Goal: Task Accomplishment & Management: Complete application form

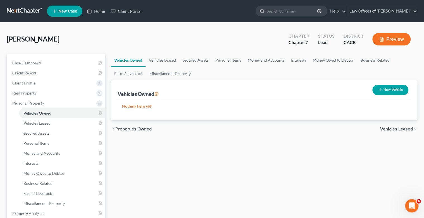
click at [401, 89] on button "New Vehicle" at bounding box center [390, 90] width 36 height 10
select select "0"
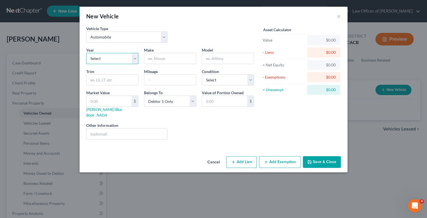
click at [137, 59] on select "Select 2026 2025 2024 2023 2022 2021 2020 2019 2018 2017 2016 2015 2014 2013 20…" at bounding box center [112, 58] width 52 height 11
click at [134, 59] on select "Select 2026 2025 2024 2023 2022 2021 2020 2019 2018 2017 2016 2015 2014 2013 20…" at bounding box center [112, 58] width 52 height 11
select select "19"
click at [86, 53] on select "Select 2026 2025 2024 2023 2022 2021 2020 2019 2018 2017 2016 2015 2014 2013 20…" at bounding box center [112, 58] width 52 height 11
click at [183, 59] on input "text" at bounding box center [170, 58] width 52 height 11
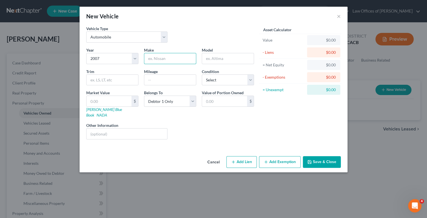
type input "Honda"
click at [220, 60] on input "text" at bounding box center [228, 58] width 52 height 11
type input "D"
type input "Sedan LX"
type input "200000"
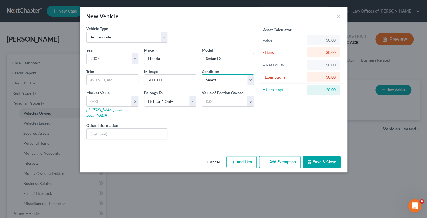
click at [250, 78] on select "Select Excellent Very Good Good Fair Poor" at bounding box center [228, 80] width 52 height 11
select select "2"
click at [202, 75] on select "Select Excellent Very Good Good Fair Poor" at bounding box center [228, 80] width 52 height 11
click at [89, 101] on input "text" at bounding box center [109, 101] width 45 height 11
type input "3"
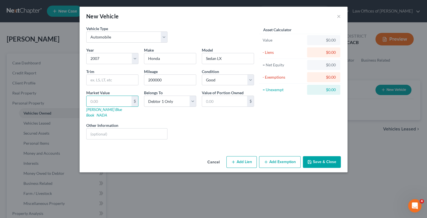
type input "3.00"
type input "37"
type input "37.00"
type input "370"
type input "370.00"
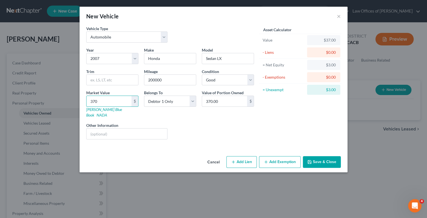
type input "3700"
type input "3,700.00"
type input "3,700"
click at [192, 100] on select "Select Debtor 1 Only Debtor 2 Only Debtor 1 And Debtor 2 Only At Least One Of T…" at bounding box center [170, 101] width 52 height 11
select select "4"
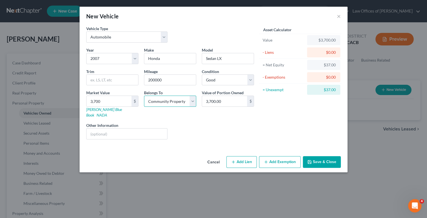
click at [144, 96] on select "Select Debtor 1 Only Debtor 2 Only Debtor 1 And Debtor 2 Only At Least One Of T…" at bounding box center [170, 101] width 52 height 11
click at [280, 156] on button "Add Exemption" at bounding box center [280, 162] width 42 height 12
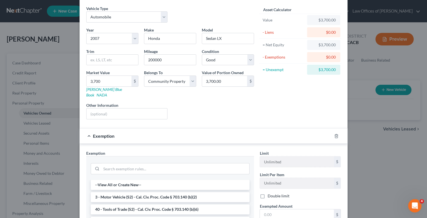
scroll to position [22, 0]
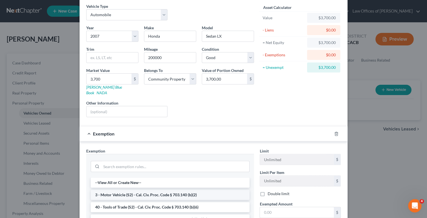
click at [157, 190] on li "3 - Motor Vehicle (S2) - Cal. Civ. Proc. Code § 703.140 (b)(2)" at bounding box center [170, 195] width 159 height 10
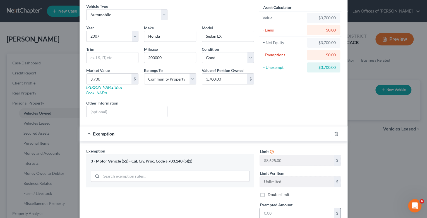
click at [279, 208] on input "text" at bounding box center [297, 213] width 74 height 11
type input "3,700"
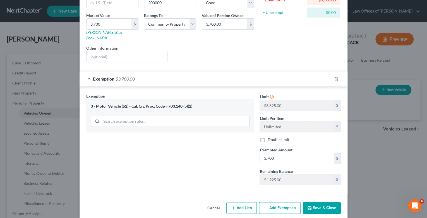
click at [320, 203] on button "Save & Close" at bounding box center [322, 209] width 38 height 12
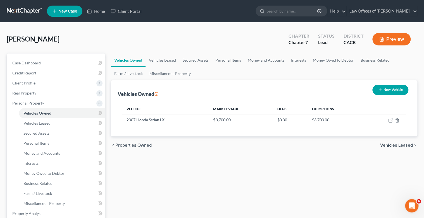
click at [393, 89] on button "New Vehicle" at bounding box center [390, 90] width 36 height 10
select select "0"
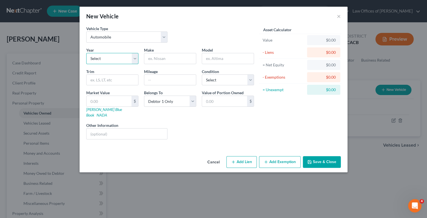
click at [134, 57] on select "Select 2026 2025 2024 2023 2022 2021 2020 2019 2018 2017 2016 2015 2014 2013 20…" at bounding box center [112, 58] width 52 height 11
select select "23"
click at [86, 53] on select "Select 2026 2025 2024 2023 2022 2021 2020 2019 2018 2017 2016 2015 2014 2013 20…" at bounding box center [112, 58] width 52 height 11
click at [179, 58] on input "text" at bounding box center [170, 58] width 52 height 11
type input "Toyota"
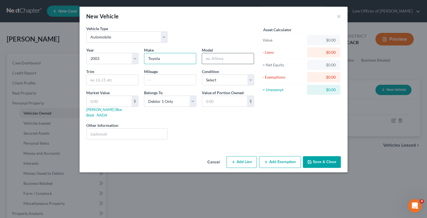
click at [213, 58] on input "text" at bounding box center [228, 58] width 52 height 11
type input "Camry"
click at [98, 79] on input "text" at bounding box center [113, 80] width 52 height 11
type input "LE"
type input "230000"
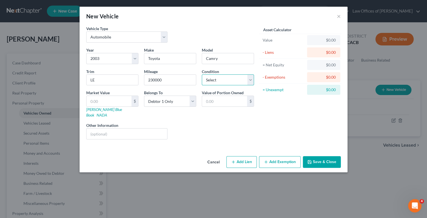
click at [250, 79] on select "Select Excellent Very Good Good Fair Poor" at bounding box center [228, 80] width 52 height 11
select select "3"
click at [202, 75] on select "Select Excellent Very Good Good Fair Poor" at bounding box center [228, 80] width 52 height 11
click at [101, 101] on input "text" at bounding box center [109, 101] width 45 height 11
type input "2"
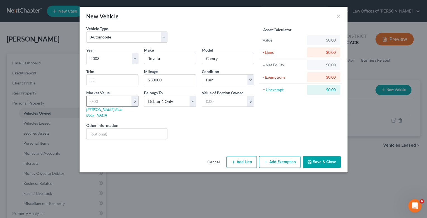
type input "2.00"
type input "26"
type input "26.00"
type input "260"
type input "260.00"
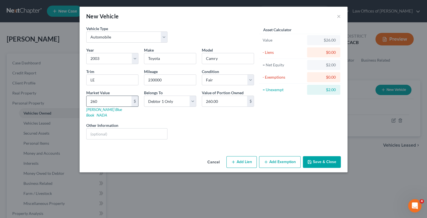
type input "2600"
type input "2,600.00"
type input "2,600"
click at [192, 100] on select "Select Debtor 1 Only Debtor 2 Only Debtor 1 And Debtor 2 Only At Least One Of T…" at bounding box center [170, 101] width 52 height 11
select select "4"
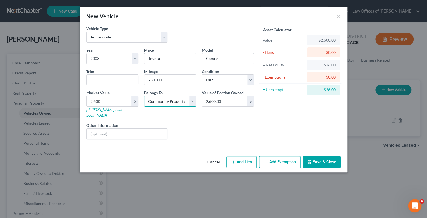
click at [144, 96] on select "Select Debtor 1 Only Debtor 2 Only Debtor 1 And Debtor 2 Only At Least One Of T…" at bounding box center [170, 101] width 52 height 11
click at [281, 156] on button "Add Exemption" at bounding box center [280, 162] width 42 height 12
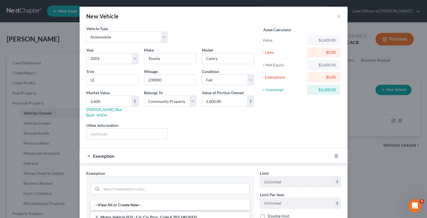
click at [153, 213] on li "3 - Motor Vehicle (S2) - Cal. Civ. Proc. Code § 703.140 (b)(2)" at bounding box center [170, 218] width 159 height 10
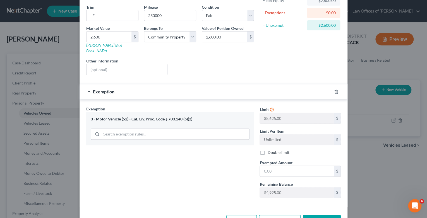
scroll to position [67, 0]
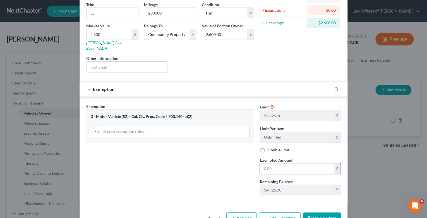
click at [267, 164] on input "text" at bounding box center [297, 169] width 74 height 11
type input "2,600"
click at [326, 213] on button "Save & Close" at bounding box center [322, 219] width 38 height 12
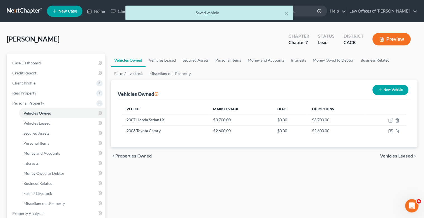
click at [406, 156] on span "Vehicles Leased" at bounding box center [396, 156] width 33 height 4
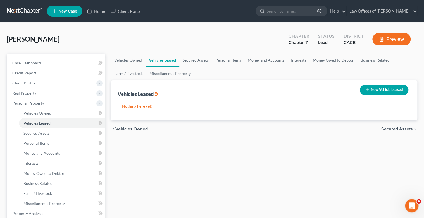
click at [394, 129] on span "Secured Assets" at bounding box center [397, 129] width 32 height 4
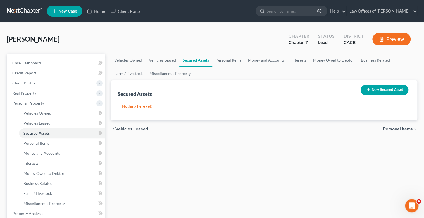
click at [394, 129] on span "Personal Items" at bounding box center [398, 129] width 30 height 4
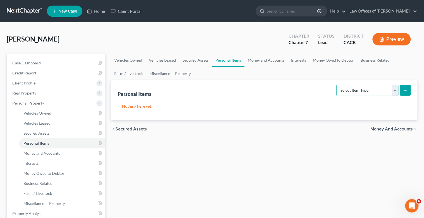
click at [394, 91] on select "Select Item Type Clothing Collectibles Of Value Electronics Firearms Household …" at bounding box center [367, 90] width 62 height 11
select select "clothing"
click at [337, 85] on select "Select Item Type Clothing Collectibles Of Value Electronics Firearms Household …" at bounding box center [367, 90] width 62 height 11
click at [406, 89] on icon "submit" at bounding box center [405, 90] width 4 height 4
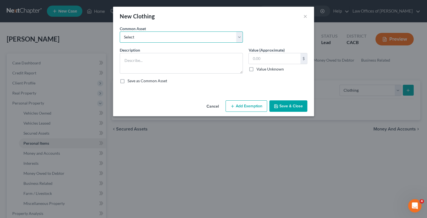
click at [240, 39] on select "Select Clothing Clothing Clothing Clothing" at bounding box center [181, 37] width 123 height 11
select select "0"
click at [120, 32] on select "Select Clothing Clothing Clothing Clothing" at bounding box center [181, 37] width 123 height 11
type textarea "Clothing"
type input "1,000.00"
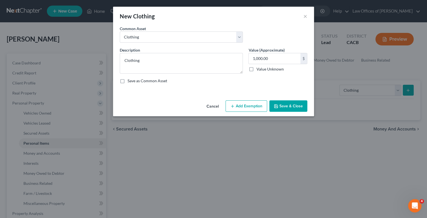
click at [248, 106] on button "Add Exemption" at bounding box center [247, 107] width 42 height 12
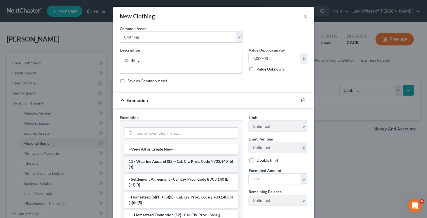
click at [192, 161] on li "11 - Wearing Apparel (S2) - Cal. Civ. Proc. Code § 703.140 (b)(3)" at bounding box center [181, 165] width 114 height 16
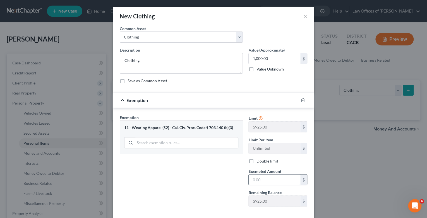
click at [265, 182] on input "text" at bounding box center [275, 180] width 52 height 11
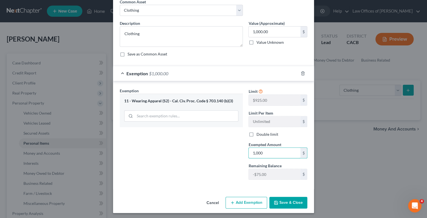
scroll to position [28, 0]
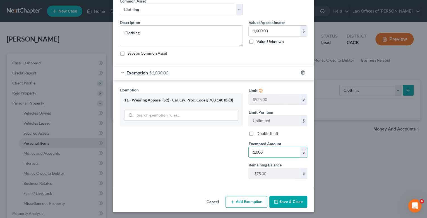
type input "1,000"
click at [288, 202] on button "Save & Close" at bounding box center [289, 202] width 38 height 12
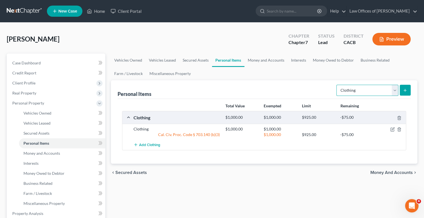
click at [393, 89] on select "Select Item Type Clothing Collectibles Of Value Electronics Firearms Household …" at bounding box center [367, 90] width 62 height 11
select select "household_goods"
click at [337, 85] on select "Select Item Type Clothing Collectibles Of Value Electronics Firearms Household …" at bounding box center [367, 90] width 62 height 11
click at [409, 88] on button "submit" at bounding box center [405, 90] width 11 height 11
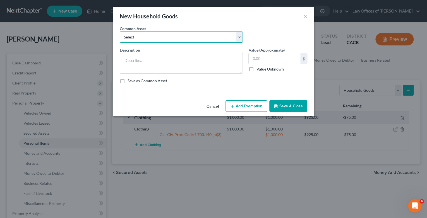
click at [240, 37] on select "Select Household Goods Household Goods Household Goods" at bounding box center [181, 37] width 123 height 11
select select "0"
click at [120, 32] on select "Select Household Goods Household Goods Household Goods" at bounding box center [181, 37] width 123 height 11
type textarea "Household Goods"
type input "2,500.00"
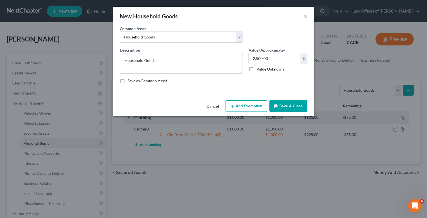
click at [248, 107] on button "Add Exemption" at bounding box center [247, 107] width 42 height 12
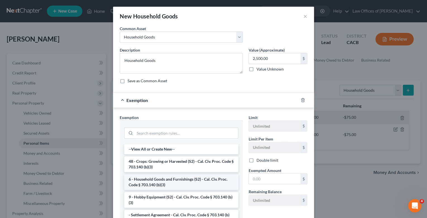
click at [178, 180] on li "6 - Household Goods and Furnishings (S2) - Cal. Civ. Proc. Code § 703.140 (b)(3)" at bounding box center [181, 183] width 114 height 16
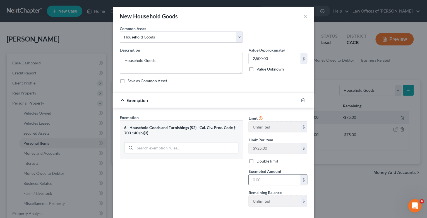
click at [251, 179] on input "text" at bounding box center [275, 180] width 52 height 11
type input "2,500"
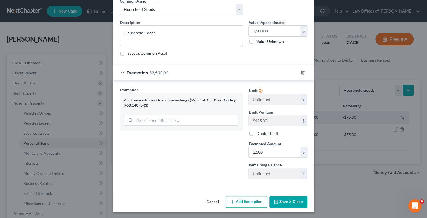
click at [290, 203] on button "Save & Close" at bounding box center [289, 202] width 38 height 12
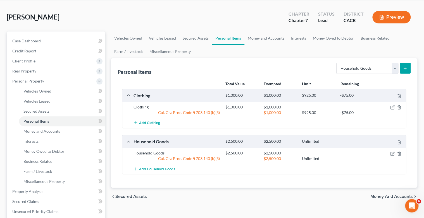
scroll to position [22, 0]
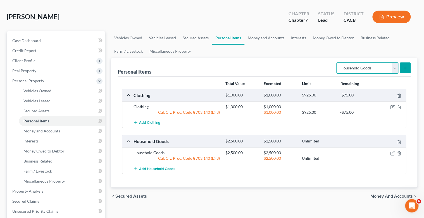
click at [394, 69] on select "Select Item Type Clothing Collectibles Of Value Electronics Firearms Household …" at bounding box center [367, 68] width 62 height 11
click at [380, 45] on ul "Vehicles Owned Vehicles Leased Secured Assets Personal Items Money and Accounts…" at bounding box center [264, 44] width 307 height 27
click at [381, 195] on span "Money and Accounts" at bounding box center [391, 196] width 42 height 4
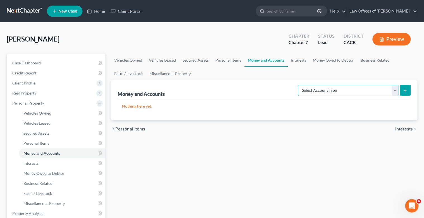
click at [395, 93] on select "Select Account Type Brokerage Cash on Hand Certificates of Deposit Checking Acc…" at bounding box center [348, 90] width 101 height 11
select select "checking"
click at [299, 85] on select "Select Account Type Brokerage Cash on Hand Certificates of Deposit Checking Acc…" at bounding box center [348, 90] width 101 height 11
click at [408, 91] on button "submit" at bounding box center [405, 90] width 11 height 11
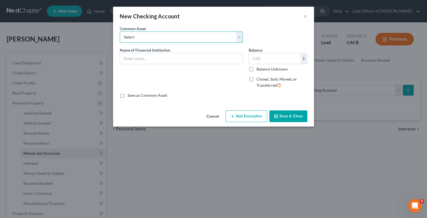
click at [239, 34] on select "Select Union Bank Chase Bank Universal Bank [PERSON_NAME] Fargo US Bank Bank of…" at bounding box center [181, 37] width 123 height 11
select select "1"
click at [120, 32] on select "Select Union Bank Chase Bank Universal Bank [PERSON_NAME] Fargo US Bank Bank of…" at bounding box center [181, 37] width 123 height 11
type input "Chase Bank"
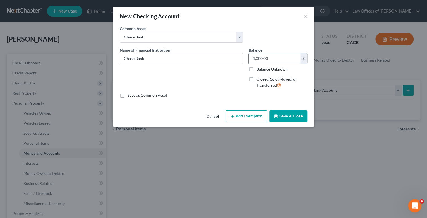
click at [256, 58] on input "1,000.00" at bounding box center [275, 58] width 52 height 11
type input "100.00"
click at [253, 118] on button "Add Exemption" at bounding box center [247, 117] width 42 height 12
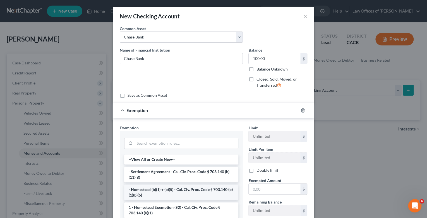
click at [163, 193] on li "- Homestead (b)(1) + (b)(5) - Cal. Civ. Proc. Code § 703.140 (b)(1)(b)(5)" at bounding box center [181, 193] width 114 height 16
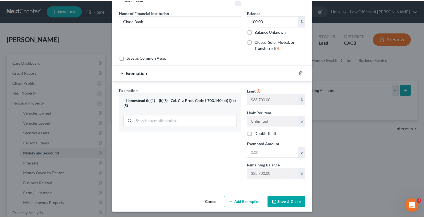
scroll to position [38, 0]
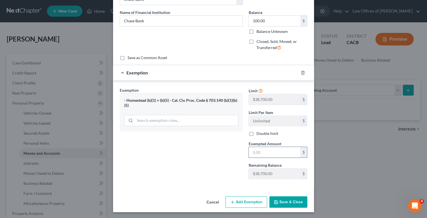
click at [275, 153] on input "text" at bounding box center [275, 152] width 52 height 11
type input "100"
click at [290, 201] on button "Save & Close" at bounding box center [289, 203] width 38 height 12
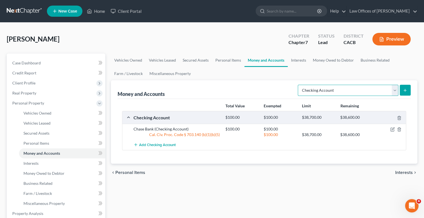
click at [394, 90] on select "Select Account Type Brokerage Cash on Hand Certificates of Deposit Checking Acc…" at bounding box center [348, 90] width 101 height 11
click at [315, 180] on div "chevron_left Personal Items Interests chevron_right" at bounding box center [264, 173] width 307 height 18
click at [404, 172] on span "Interests" at bounding box center [404, 173] width 18 height 4
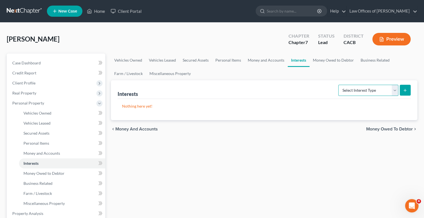
click at [394, 91] on select "Select Interest Type 401K Annuity Bond Education IRA Government Bond Government…" at bounding box center [368, 90] width 60 height 11
click at [376, 76] on ul "Vehicles Owned Vehicles Leased Secured Assets Personal Items Money and Accounts…" at bounding box center [264, 67] width 307 height 27
click at [386, 129] on span "Money Owed to Debtor" at bounding box center [389, 129] width 47 height 4
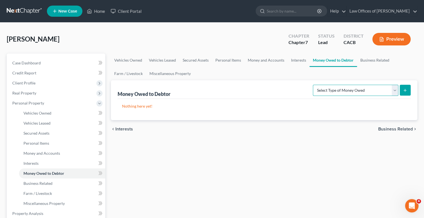
click at [394, 91] on select "Select Type of Money Owed Accounts Receivable Alimony Child Support Claims Agai…" at bounding box center [355, 90] width 85 height 11
click at [383, 69] on ul "Vehicles Owned Vehicles Leased Secured Assets Personal Items Money and Accounts…" at bounding box center [264, 67] width 307 height 27
click at [399, 130] on span "Business Related" at bounding box center [395, 129] width 35 height 4
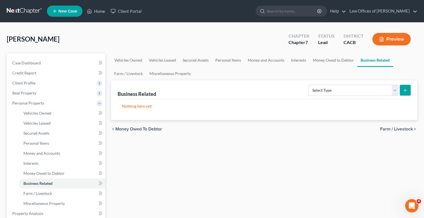
click at [400, 130] on span "Farm / Livestock" at bounding box center [396, 129] width 33 height 4
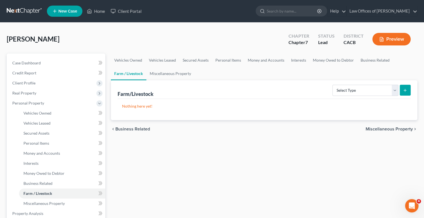
click at [397, 129] on span "Miscellaneous Property" at bounding box center [389, 129] width 47 height 4
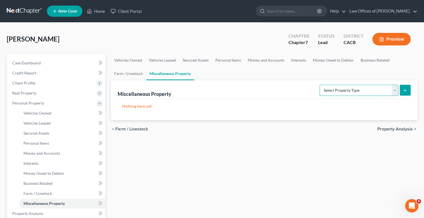
click at [397, 91] on select "Select Property Type Assigned for Creditor Benefit [DATE] Holding for Another N…" at bounding box center [359, 90] width 79 height 11
click at [377, 177] on div "Vehicles Owned Vehicles Leased Secured Assets Personal Items Money and Accounts…" at bounding box center [264, 215] width 312 height 323
click at [392, 129] on span "Property Analysis" at bounding box center [394, 129] width 35 height 4
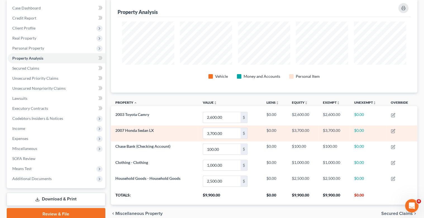
scroll to position [80, 0]
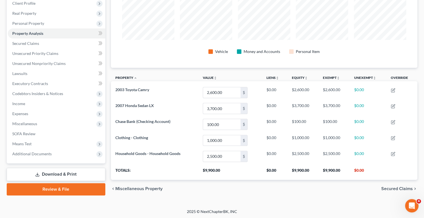
click at [387, 188] on span "Secured Claims" at bounding box center [397, 189] width 32 height 4
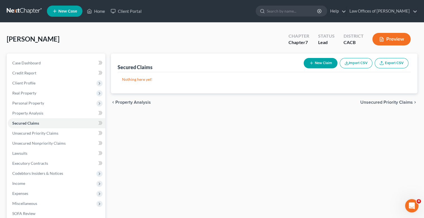
click at [382, 103] on span "Unsecured Priority Claims" at bounding box center [386, 102] width 53 height 4
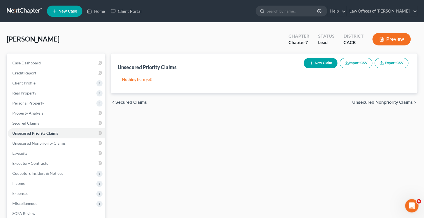
click at [378, 102] on span "Unsecured Nonpriority Claims" at bounding box center [382, 102] width 61 height 4
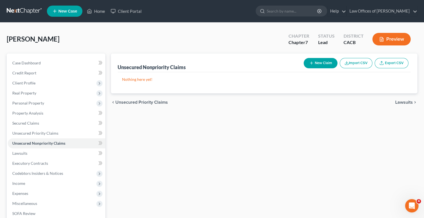
click at [406, 101] on span "Lawsuits" at bounding box center [404, 102] width 18 height 4
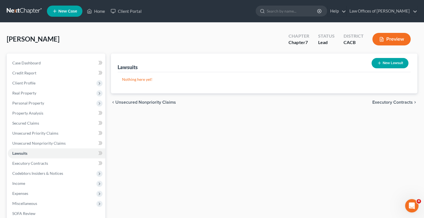
click at [406, 101] on span "Executory Contracts" at bounding box center [392, 102] width 41 height 4
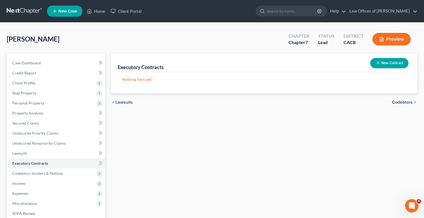
click at [406, 101] on span "Codebtors" at bounding box center [402, 102] width 21 height 4
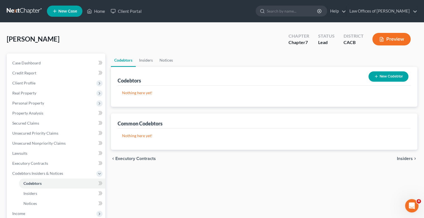
click at [404, 159] on span "Insiders" at bounding box center [405, 159] width 16 height 4
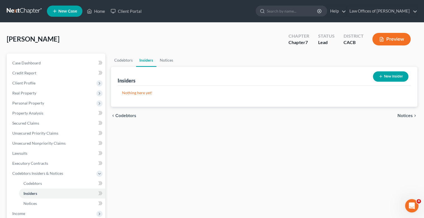
click at [408, 115] on span "Notices" at bounding box center [404, 116] width 15 height 4
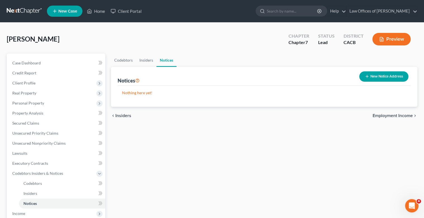
click at [390, 116] on span "Employment Income" at bounding box center [393, 116] width 40 height 4
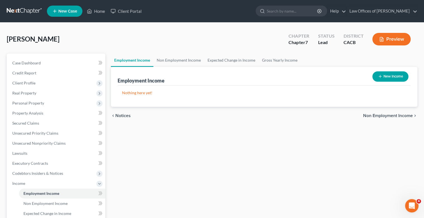
click at [391, 77] on button "New Income" at bounding box center [390, 77] width 36 height 10
select select "0"
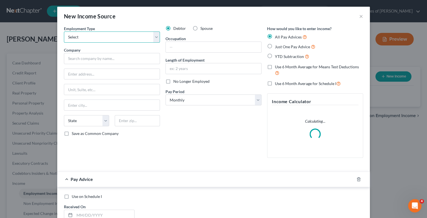
click at [158, 38] on select "Select Full or [DEMOGRAPHIC_DATA] Employment Self Employment" at bounding box center [112, 37] width 96 height 11
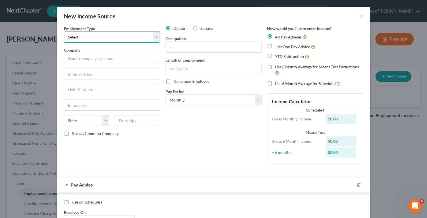
select select "1"
click at [64, 32] on select "Select Full or [DEMOGRAPHIC_DATA] Employment Self Employment" at bounding box center [112, 37] width 96 height 11
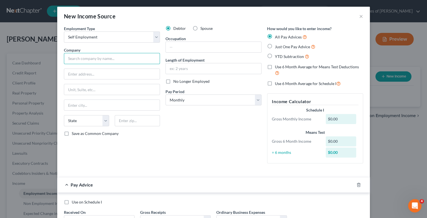
click at [93, 58] on input "text" at bounding box center [112, 58] width 96 height 11
click at [198, 47] on input "text" at bounding box center [214, 47] width 96 height 11
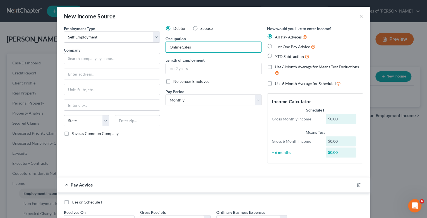
type input "Online Sales"
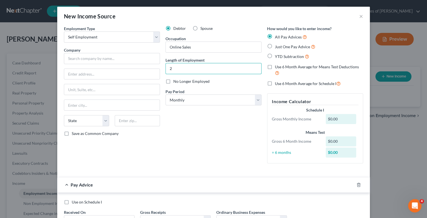
type input "2 years"
drag, startPoint x: 269, startPoint y: 46, endPoint x: 273, endPoint y: 50, distance: 5.5
click at [275, 46] on label "Just One Pay Advice" at bounding box center [295, 47] width 41 height 6
click at [277, 46] on input "Just One Pay Advice" at bounding box center [279, 46] width 4 height 4
radio input "true"
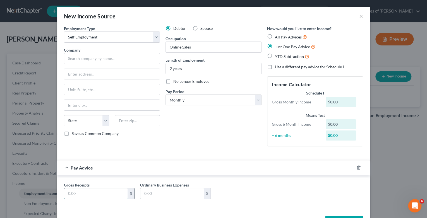
click at [64, 192] on input "text" at bounding box center [95, 194] width 63 height 11
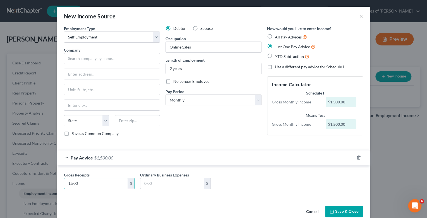
type input "1,500"
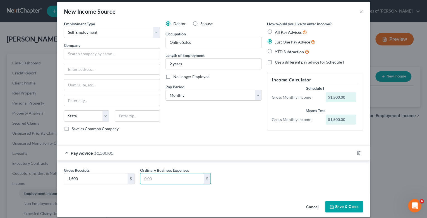
scroll to position [9, 0]
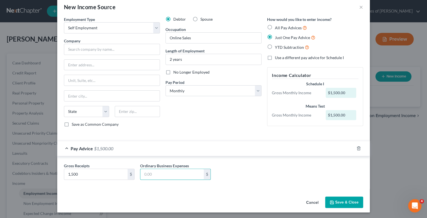
click at [347, 201] on button "Save & Close" at bounding box center [344, 203] width 38 height 12
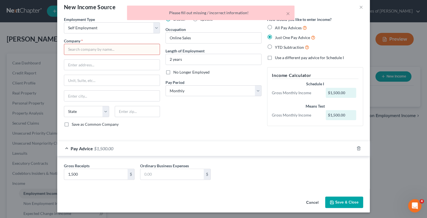
click at [110, 50] on input "text" at bounding box center [112, 49] width 96 height 11
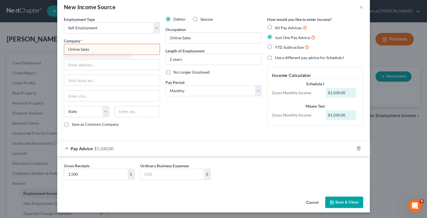
type input "Online Sales"
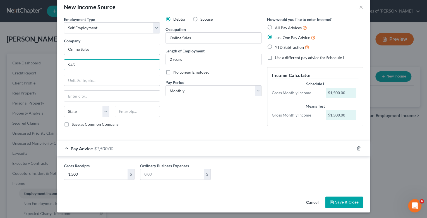
type input "[STREET_ADDRESS]"
type input "La [PERSON_NAME]"
select select "4"
type input "91744"
click at [345, 202] on button "Save & Close" at bounding box center [344, 203] width 38 height 12
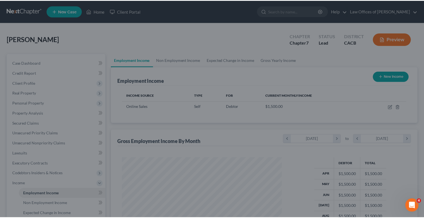
scroll to position [279226, 279154]
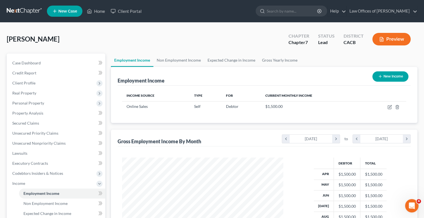
click at [396, 77] on button "New Income" at bounding box center [390, 77] width 36 height 10
select select "0"
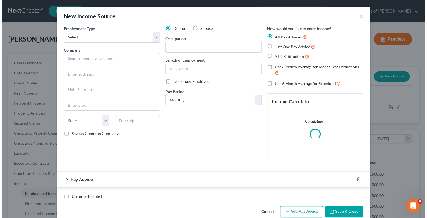
scroll to position [99, 174]
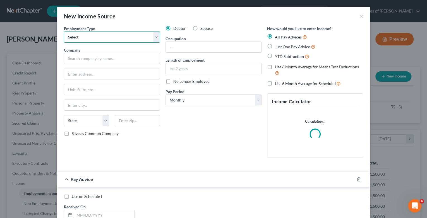
click at [154, 39] on select "Select Full or [DEMOGRAPHIC_DATA] Employment Self Employment" at bounding box center [112, 37] width 96 height 11
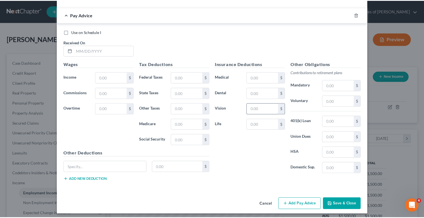
scroll to position [172, 0]
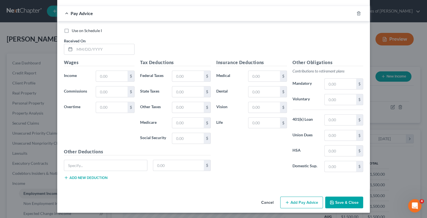
click at [270, 202] on button "Cancel" at bounding box center [267, 202] width 21 height 11
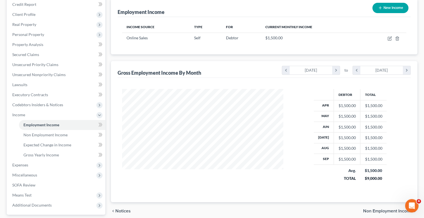
scroll to position [89, 0]
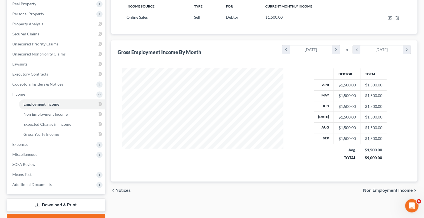
click at [390, 189] on span "Non Employment Income" at bounding box center [388, 191] width 50 height 4
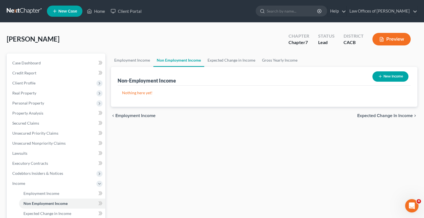
click at [392, 78] on button "New Income" at bounding box center [390, 77] width 36 height 10
select select "0"
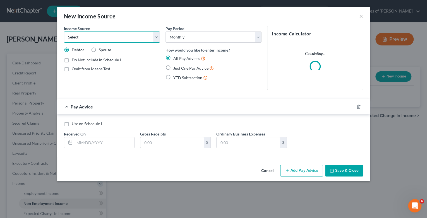
click at [156, 36] on select "Select Unemployment Disability (from employer) Pension Retirement Social Securi…" at bounding box center [112, 37] width 96 height 11
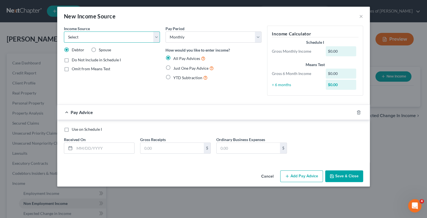
select select "5"
click at [64, 32] on select "Select Unemployment Disability (from employer) Pension Retirement Social Securi…" at bounding box center [112, 37] width 96 height 11
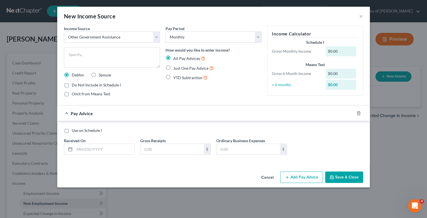
click at [173, 68] on label "Just One Pay Advice" at bounding box center [193, 68] width 41 height 6
click at [176, 68] on input "Just One Pay Advice" at bounding box center [178, 67] width 4 height 4
radio input "true"
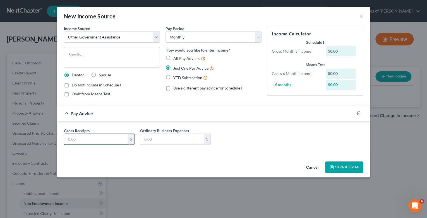
click at [68, 139] on input "text" at bounding box center [95, 139] width 63 height 11
type input "295"
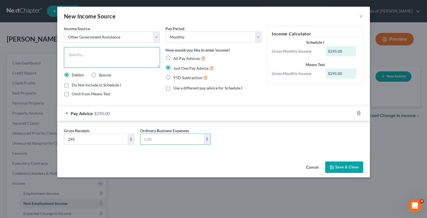
click at [111, 53] on textarea at bounding box center [112, 57] width 96 height 21
type textarea "CalFresh"
click at [338, 166] on button "Save & Close" at bounding box center [344, 168] width 38 height 12
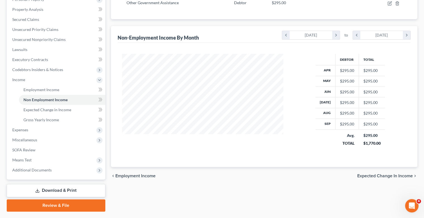
scroll to position [118, 0]
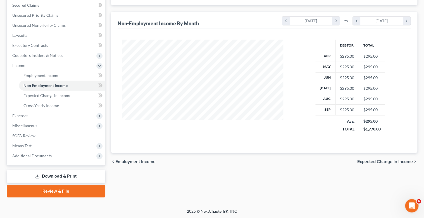
click at [378, 162] on span "Expected Change in Income" at bounding box center [385, 162] width 56 height 4
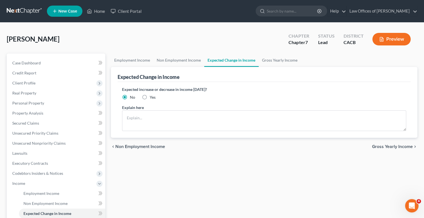
click at [390, 147] on span "Gross Yearly Income" at bounding box center [392, 147] width 41 height 4
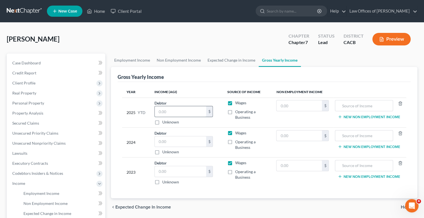
click at [167, 109] on input "text" at bounding box center [180, 111] width 51 height 11
type input "12,500"
click at [280, 105] on input "text" at bounding box center [299, 106] width 45 height 11
type input "2,950"
type input "CalFresh"
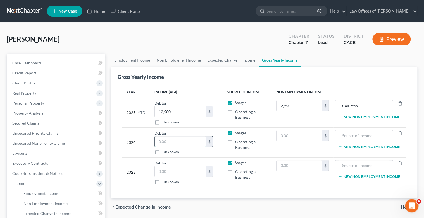
click at [176, 143] on input "text" at bounding box center [180, 142] width 51 height 11
type input "9,500"
click at [167, 172] on input "text" at bounding box center [180, 171] width 51 height 11
type input "7,265"
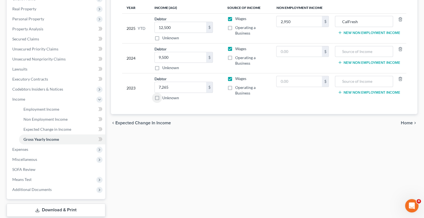
scroll to position [89, 0]
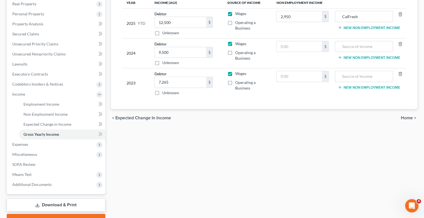
click at [407, 117] on span "Home" at bounding box center [407, 118] width 12 height 4
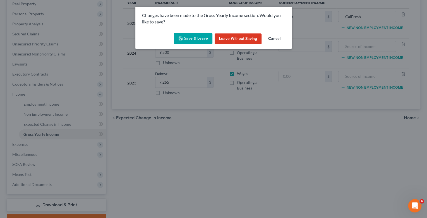
click at [202, 39] on button "Save & Leave" at bounding box center [193, 39] width 39 height 12
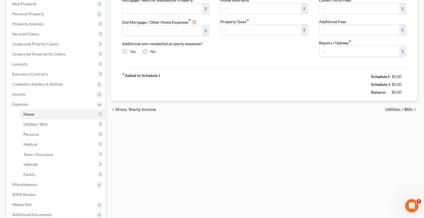
type input "0.00"
radio input "true"
type input "0.00"
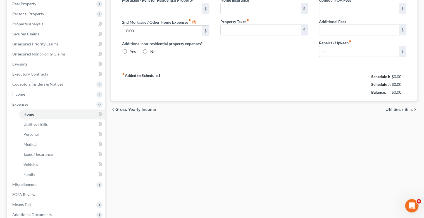
type input "0.00"
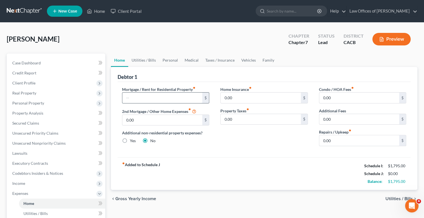
click at [133, 99] on input "text" at bounding box center [162, 98] width 80 height 11
type input "1050"
click at [399, 199] on span "Utilities / Bills" at bounding box center [398, 199] width 27 height 4
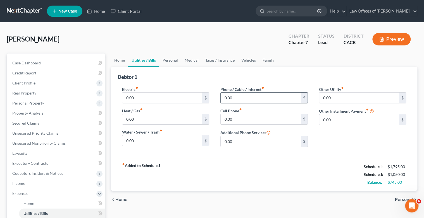
click at [225, 95] on input "0.00" at bounding box center [261, 98] width 80 height 11
click at [224, 98] on input "0.00" at bounding box center [261, 98] width 80 height 11
type input "50.00"
click at [223, 119] on input "0.00" at bounding box center [261, 119] width 80 height 11
click at [224, 119] on input "0.00" at bounding box center [261, 119] width 80 height 11
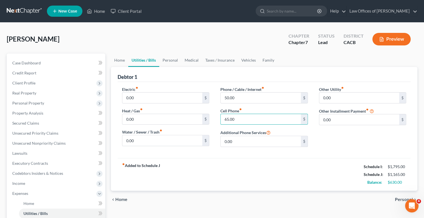
type input "65.00"
click at [399, 200] on span "Personal" at bounding box center [404, 200] width 18 height 4
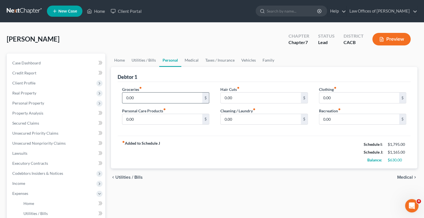
click at [124, 97] on input "0.00" at bounding box center [162, 98] width 80 height 11
type input "250"
click at [193, 127] on div "Groceries fiber_manual_record 250 $ Personal Care Products fiber_manual_record …" at bounding box center [165, 108] width 99 height 43
click at [126, 118] on input "0.00" at bounding box center [162, 119] width 80 height 11
click at [125, 118] on input "0.00" at bounding box center [162, 119] width 80 height 11
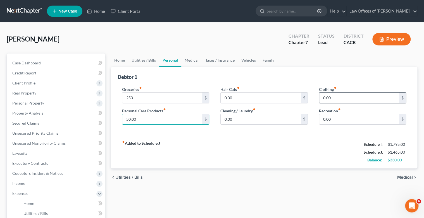
type input "50.00"
drag, startPoint x: 320, startPoint y: 99, endPoint x: 320, endPoint y: 110, distance: 11.2
click at [320, 99] on input "0.00" at bounding box center [359, 98] width 80 height 11
click at [322, 99] on input "0.00" at bounding box center [359, 98] width 80 height 11
click at [322, 96] on input "0.00" at bounding box center [359, 98] width 80 height 11
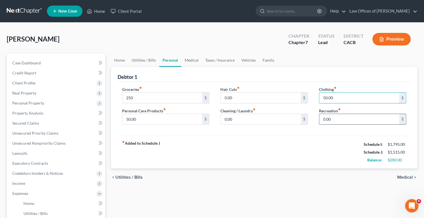
type input "50.00"
click at [322, 117] on input "0.00" at bounding box center [359, 119] width 80 height 11
click at [323, 119] on input "0.00" at bounding box center [359, 119] width 80 height 11
type input "100.00"
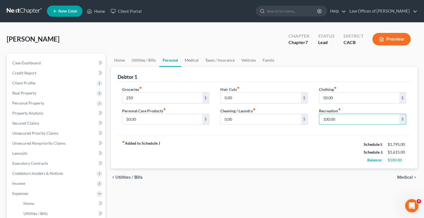
click at [401, 176] on span "Medical" at bounding box center [405, 177] width 16 height 4
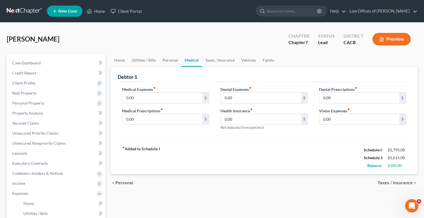
click at [393, 183] on span "Taxes / Insurance" at bounding box center [395, 183] width 35 height 4
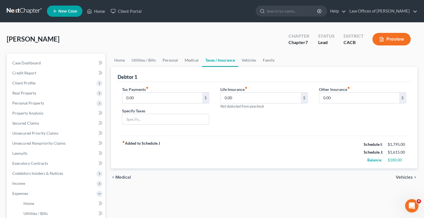
click at [402, 178] on span "Vehicles" at bounding box center [404, 177] width 17 height 4
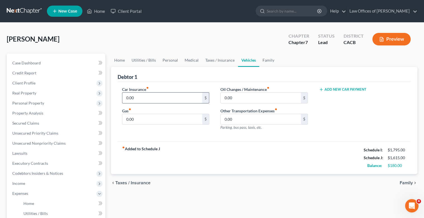
click at [125, 97] on input "0.00" at bounding box center [162, 98] width 80 height 11
click at [126, 98] on input "0.00" at bounding box center [162, 98] width 80 height 11
type input "80.00"
click at [126, 118] on input "0.00" at bounding box center [162, 119] width 80 height 11
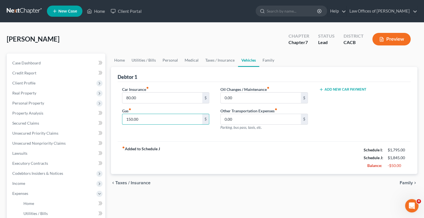
type input "150.00"
click at [409, 183] on span "Family" at bounding box center [406, 183] width 13 height 4
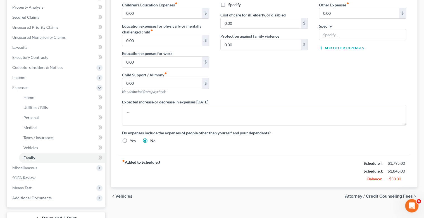
scroll to position [134, 0]
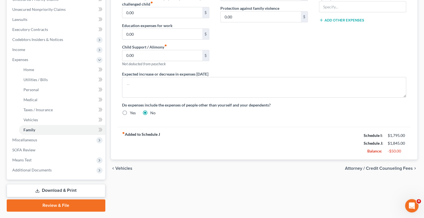
click at [372, 167] on span "Attorney / Credit Counseling Fees" at bounding box center [379, 168] width 68 height 4
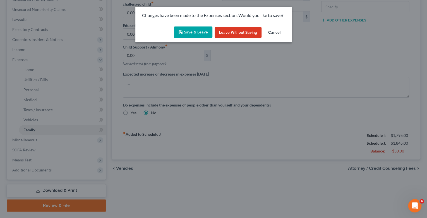
click at [195, 30] on button "Save & Leave" at bounding box center [193, 33] width 39 height 12
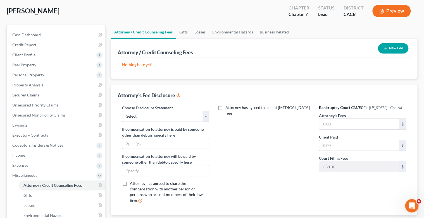
scroll to position [45, 0]
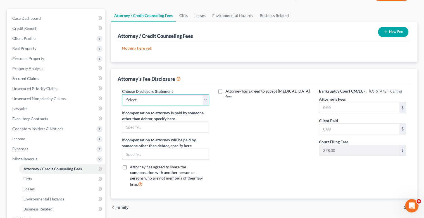
click at [204, 100] on select "Select Fee Agreement" at bounding box center [165, 99] width 87 height 11
select select "0"
click at [122, 94] on select "Select Fee Agreement" at bounding box center [165, 99] width 87 height 11
click at [322, 106] on input "text" at bounding box center [359, 108] width 80 height 11
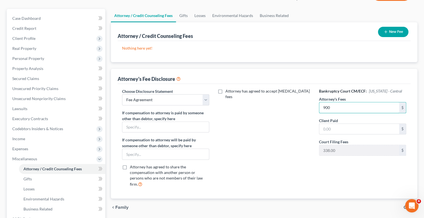
type input "900"
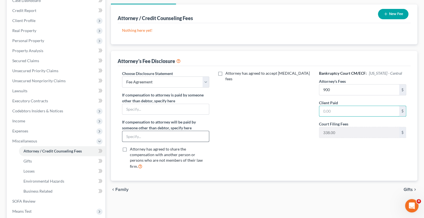
scroll to position [22, 0]
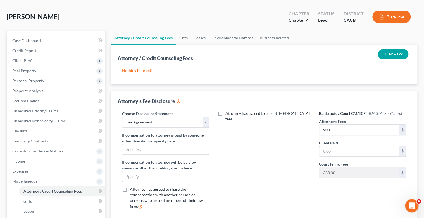
click at [393, 53] on button "New Fee" at bounding box center [393, 54] width 30 height 10
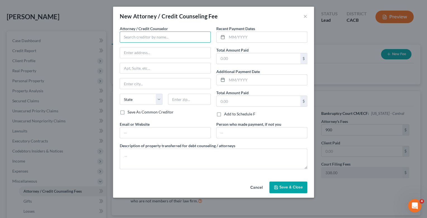
click at [168, 38] on input "text" at bounding box center [165, 37] width 91 height 11
click at [343, 77] on div "New Attorney / Credit Counseling Fee × Attorney / Credit Counselor * State [US_…" at bounding box center [213, 109] width 427 height 218
click at [166, 32] on input "text" at bounding box center [165, 37] width 91 height 11
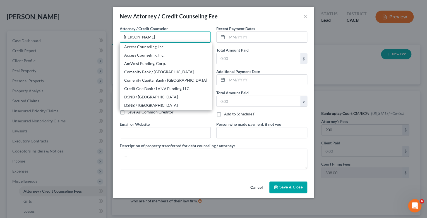
type input "[PERSON_NAME], Esq."
type input "[STREET_ADDRESS]"
type input "Suite 205"
type input "[GEOGRAPHIC_DATA]"
select select "4"
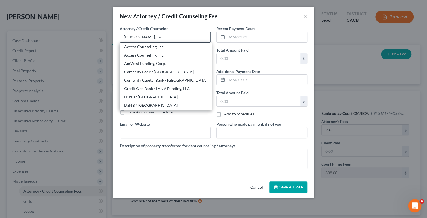
type input "92683"
type input "[PERSON_NAME][EMAIL_ADDRESS][DOMAIN_NAME]"
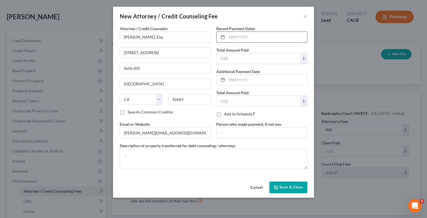
drag, startPoint x: 235, startPoint y: 35, endPoint x: 241, endPoint y: 40, distance: 8.3
click at [235, 35] on input "text" at bounding box center [267, 37] width 80 height 11
type input "[DATE]"
type input "900"
click at [292, 188] on span "Save & Close" at bounding box center [291, 187] width 23 height 5
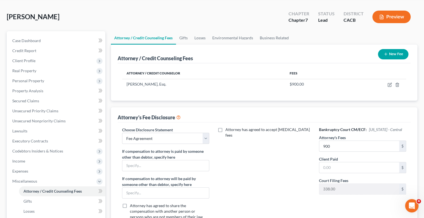
click at [394, 52] on button "New Fee" at bounding box center [393, 54] width 30 height 10
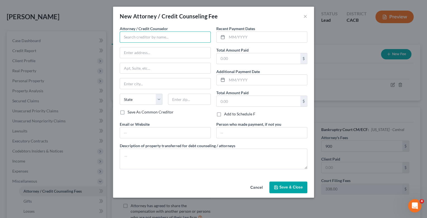
click at [135, 35] on input "text" at bounding box center [165, 37] width 91 height 11
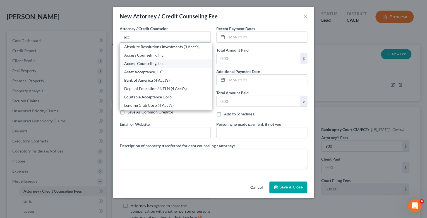
click at [165, 63] on div "Access Counseling, Inc." at bounding box center [165, 64] width 83 height 6
type input "Access Counseling, Inc."
type input "[URL][DOMAIN_NAME]."
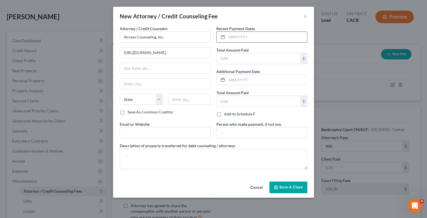
drag, startPoint x: 236, startPoint y: 35, endPoint x: 241, endPoint y: 39, distance: 6.7
click at [236, 35] on input "text" at bounding box center [267, 37] width 80 height 11
type input "[DATE]"
type input "Suite 205"
type input "[GEOGRAPHIC_DATA]"
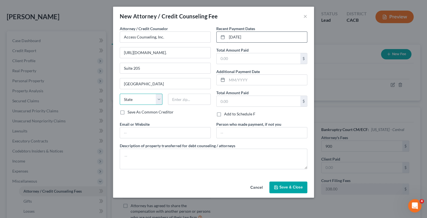
select select "4"
type input "92683"
type input "900"
type input "[PERSON_NAME][EMAIL_ADDRESS][DOMAIN_NAME]"
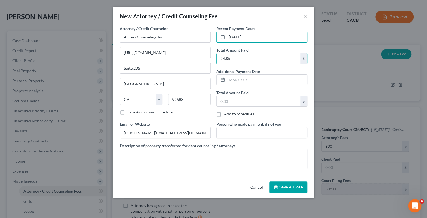
type input "24.85"
drag, startPoint x: 149, startPoint y: 68, endPoint x: 118, endPoint y: 65, distance: 31.2
click at [118, 65] on div "Attorney / Credit Counselor * Access Counseling, Inc. [URL][DOMAIN_NAME]. [GEOG…" at bounding box center [165, 74] width 97 height 96
drag, startPoint x: 150, startPoint y: 80, endPoint x: 107, endPoint y: 82, distance: 42.5
click at [109, 82] on div "New Attorney / Credit Counseling Fee × Attorney / Credit Counselor * Access Cou…" at bounding box center [213, 109] width 427 height 218
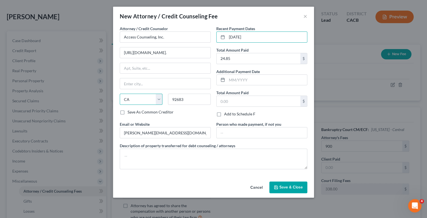
drag, startPoint x: 139, startPoint y: 96, endPoint x: 109, endPoint y: 96, distance: 29.1
click at [110, 96] on div "New Attorney / Credit Counseling Fee × Attorney / Credit Counselor * Access Cou…" at bounding box center [213, 109] width 427 height 218
drag, startPoint x: 132, startPoint y: 97, endPoint x: 127, endPoint y: 97, distance: 4.2
click at [128, 97] on select "State [US_STATE] AK AR AZ CA CO CT DE DC [GEOGRAPHIC_DATA] [GEOGRAPHIC_DATA] GU…" at bounding box center [141, 99] width 43 height 11
drag, startPoint x: 128, startPoint y: 98, endPoint x: 120, endPoint y: 98, distance: 7.3
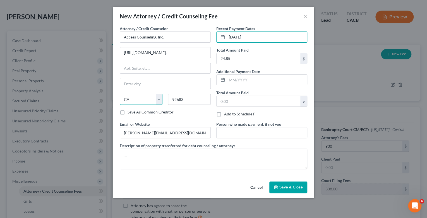
click at [120, 98] on select "State [US_STATE] AK AR AZ CA CO CT DE DC [GEOGRAPHIC_DATA] [GEOGRAPHIC_DATA] GU…" at bounding box center [141, 99] width 43 height 11
drag, startPoint x: 194, startPoint y: 100, endPoint x: 154, endPoint y: 100, distance: 40.5
click at [157, 99] on div "State [US_STATE] AK AR AZ CA CO CT DE DC [GEOGRAPHIC_DATA] [GEOGRAPHIC_DATA] GU…" at bounding box center [165, 102] width 97 height 16
click at [165, 75] on div "Attorney / Credit Counselor * Access Counseling, Inc. [URL][DOMAIN_NAME]. State…" at bounding box center [165, 68] width 91 height 84
drag, startPoint x: 179, startPoint y: 131, endPoint x: 69, endPoint y: 128, distance: 109.5
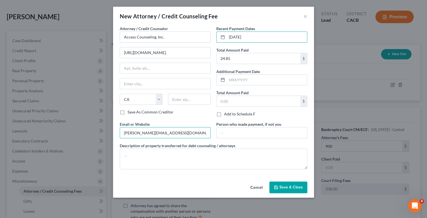
click at [78, 128] on div "New Attorney / Credit Counseling Fee × Attorney / Credit Counselor * Access Cou…" at bounding box center [213, 109] width 427 height 218
click at [125, 100] on select "State [US_STATE] AK AR AZ CA CO CT DE DC [GEOGRAPHIC_DATA] [GEOGRAPHIC_DATA] GU…" at bounding box center [141, 99] width 43 height 11
click at [289, 188] on span "Save & Close" at bounding box center [291, 187] width 23 height 5
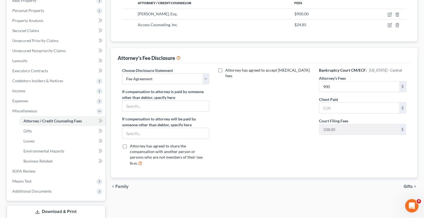
scroll to position [112, 0]
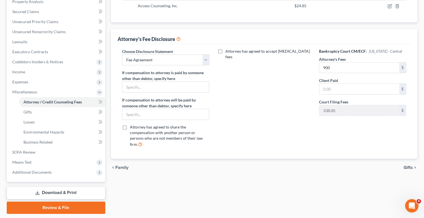
click at [407, 166] on span "Gifts" at bounding box center [408, 168] width 9 height 4
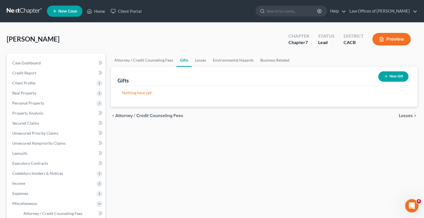
click at [406, 115] on span "Losses" at bounding box center [406, 116] width 14 height 4
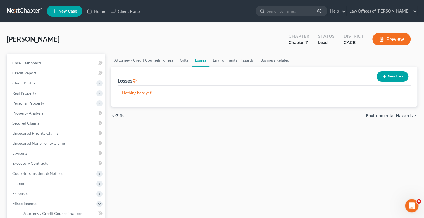
click at [406, 115] on span "Environmental Hazards" at bounding box center [389, 116] width 47 height 4
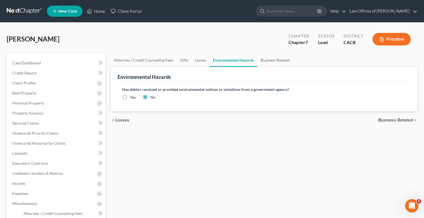
click at [405, 120] on span "Business Related" at bounding box center [395, 120] width 35 height 4
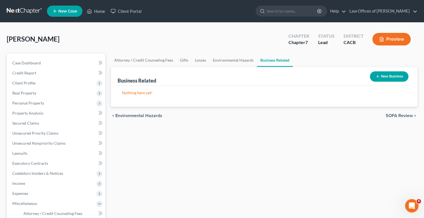
click at [402, 116] on span "SOFA Review" at bounding box center [399, 116] width 27 height 4
